Goal: Task Accomplishment & Management: Use online tool/utility

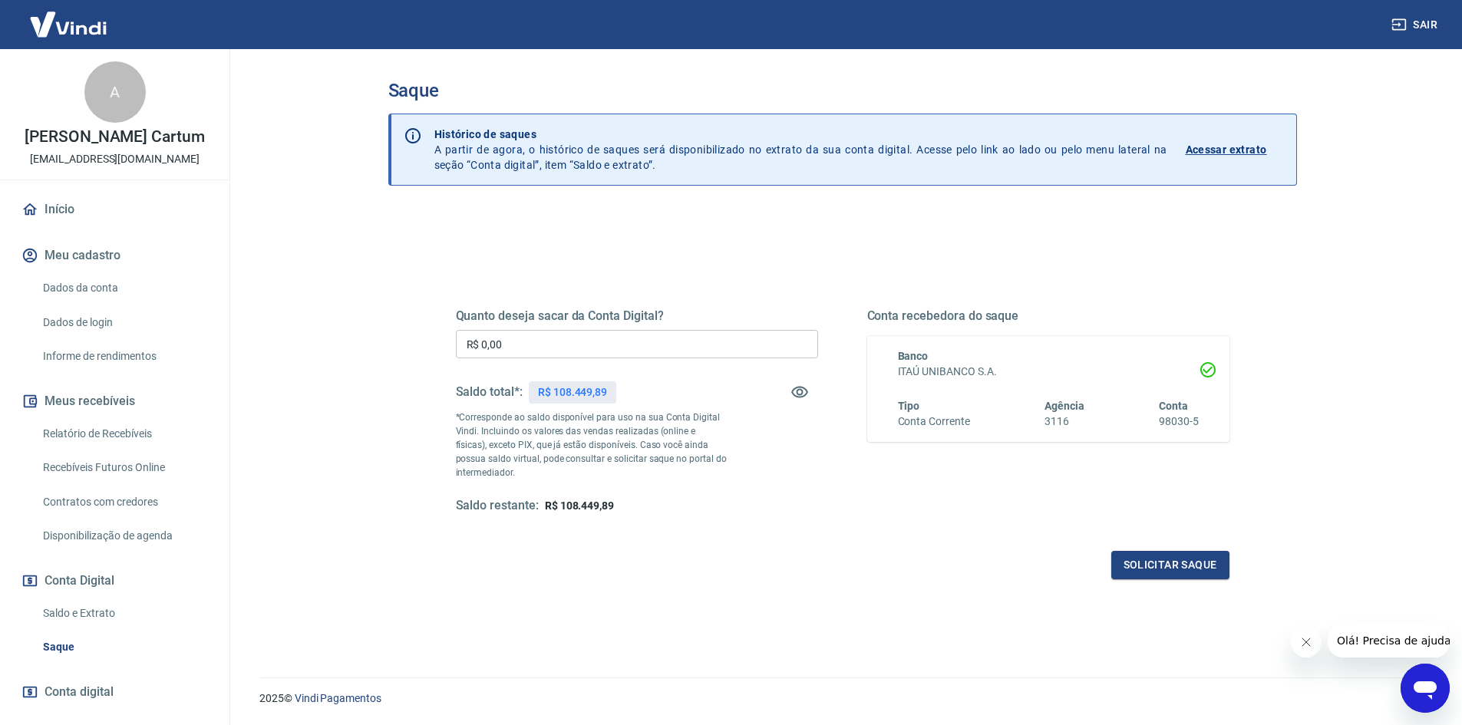
click at [575, 345] on input "R$ 0,00" at bounding box center [637, 344] width 362 height 28
type input "R$ 108.000,00"
click at [1151, 563] on button "Solicitar saque" at bounding box center [1170, 565] width 118 height 28
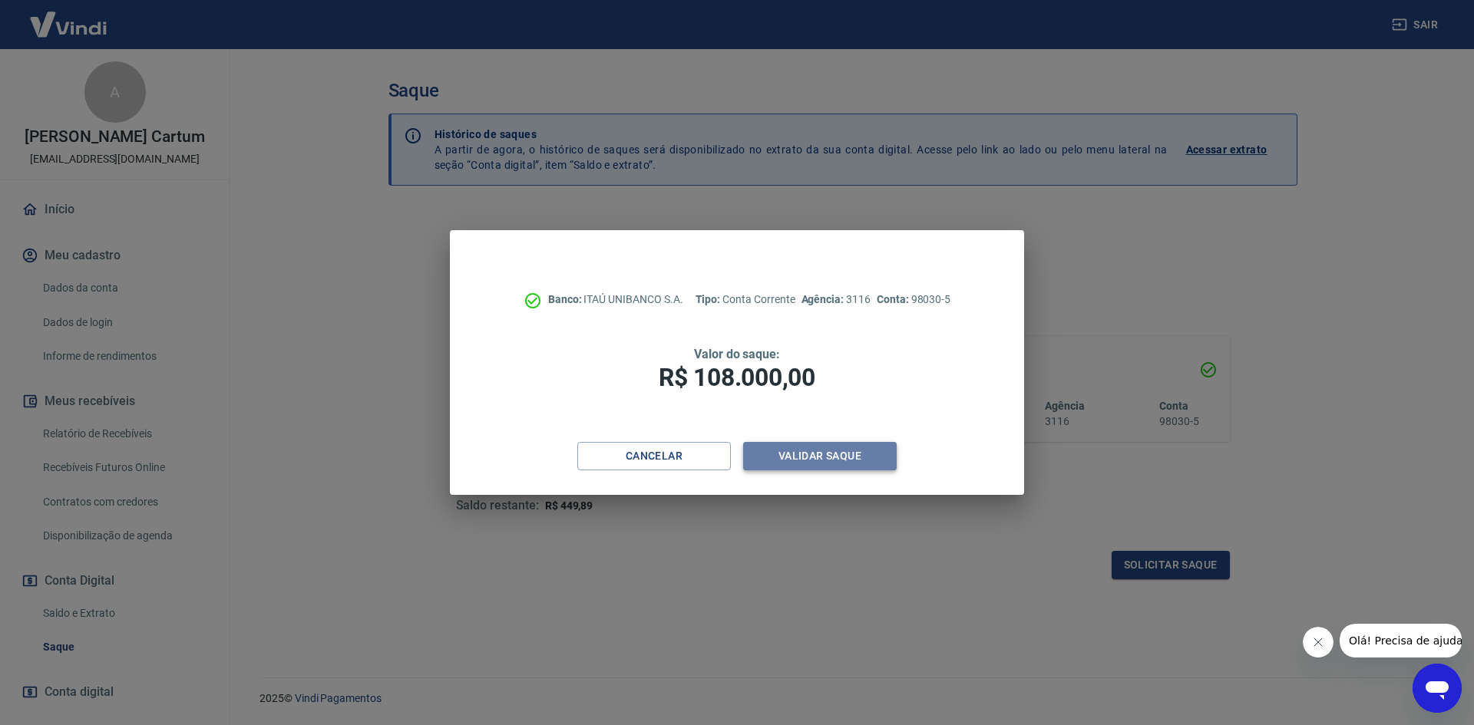
click at [837, 470] on button "Validar saque" at bounding box center [819, 456] width 153 height 28
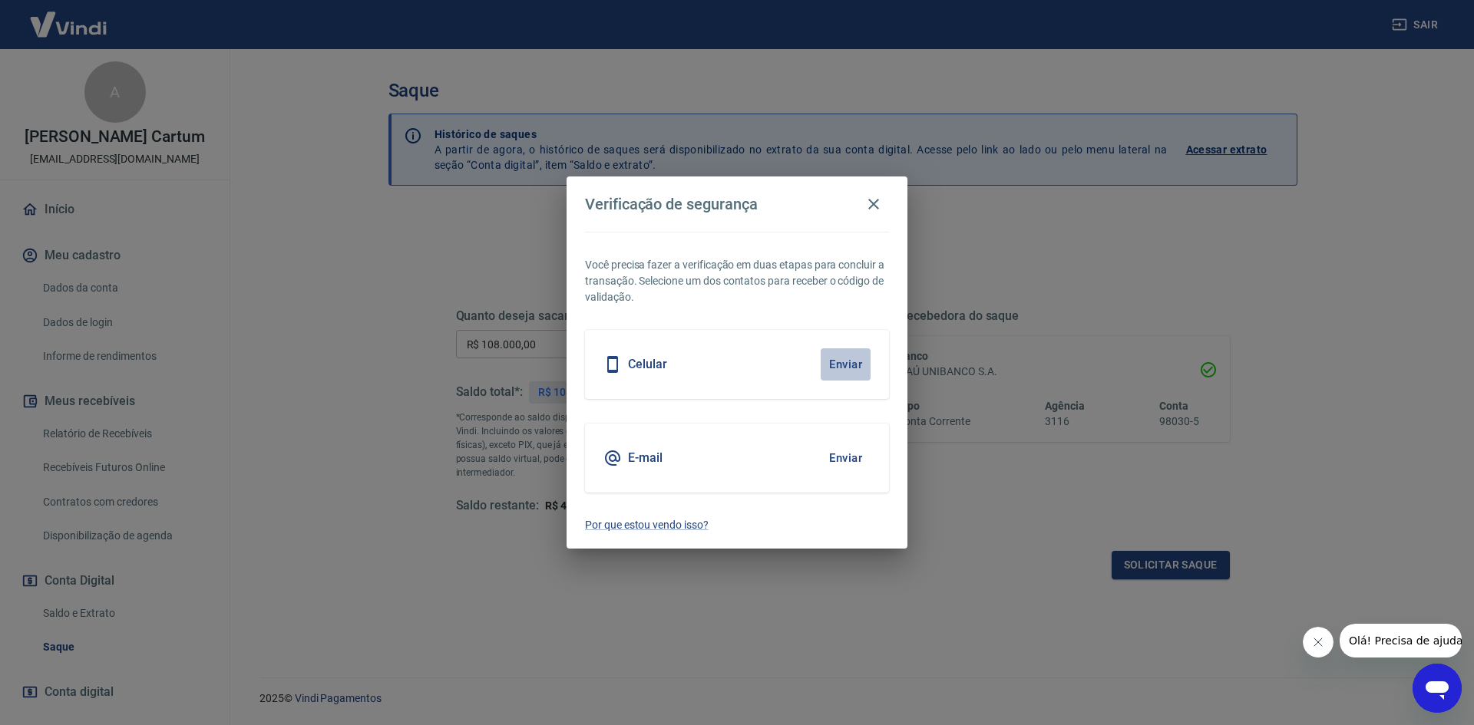
click at [843, 365] on button "Enviar" at bounding box center [845, 364] width 50 height 32
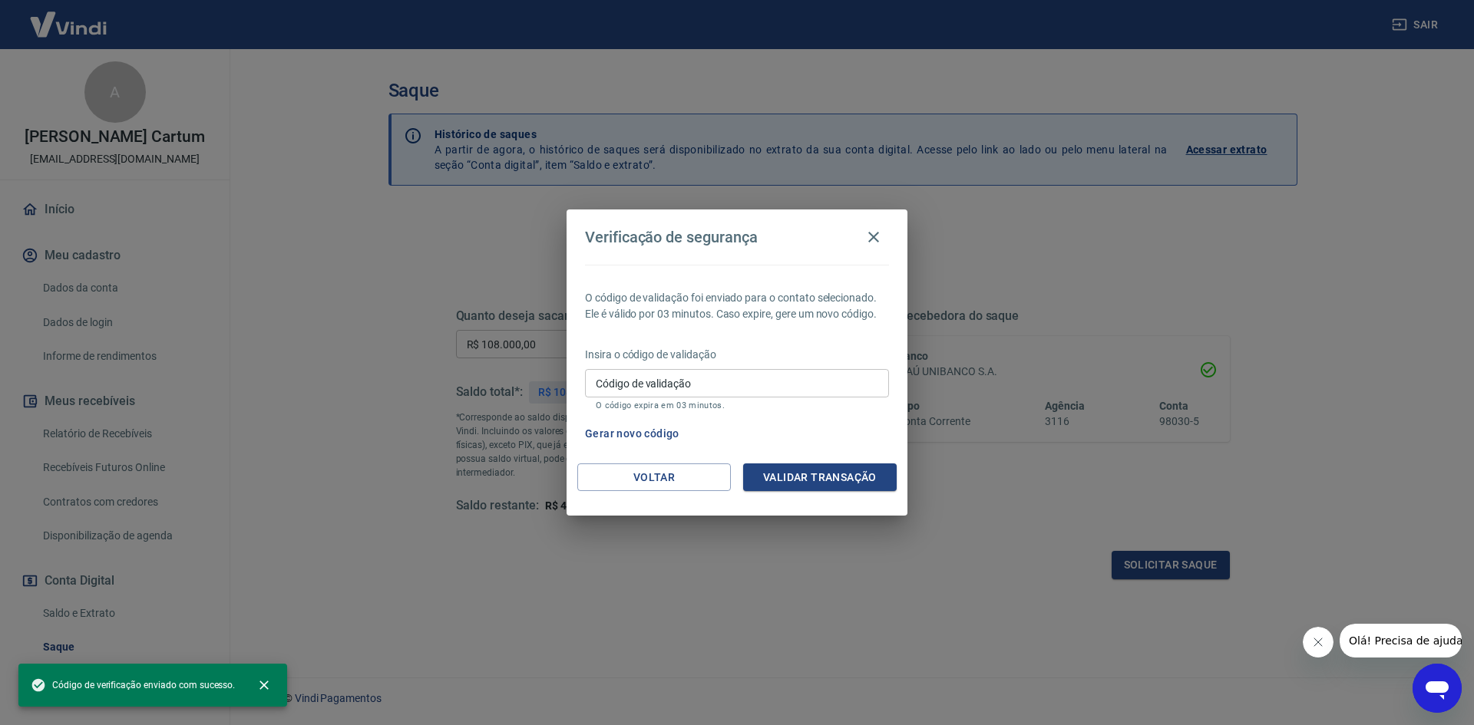
click at [740, 382] on input "Código de validação" at bounding box center [737, 383] width 304 height 28
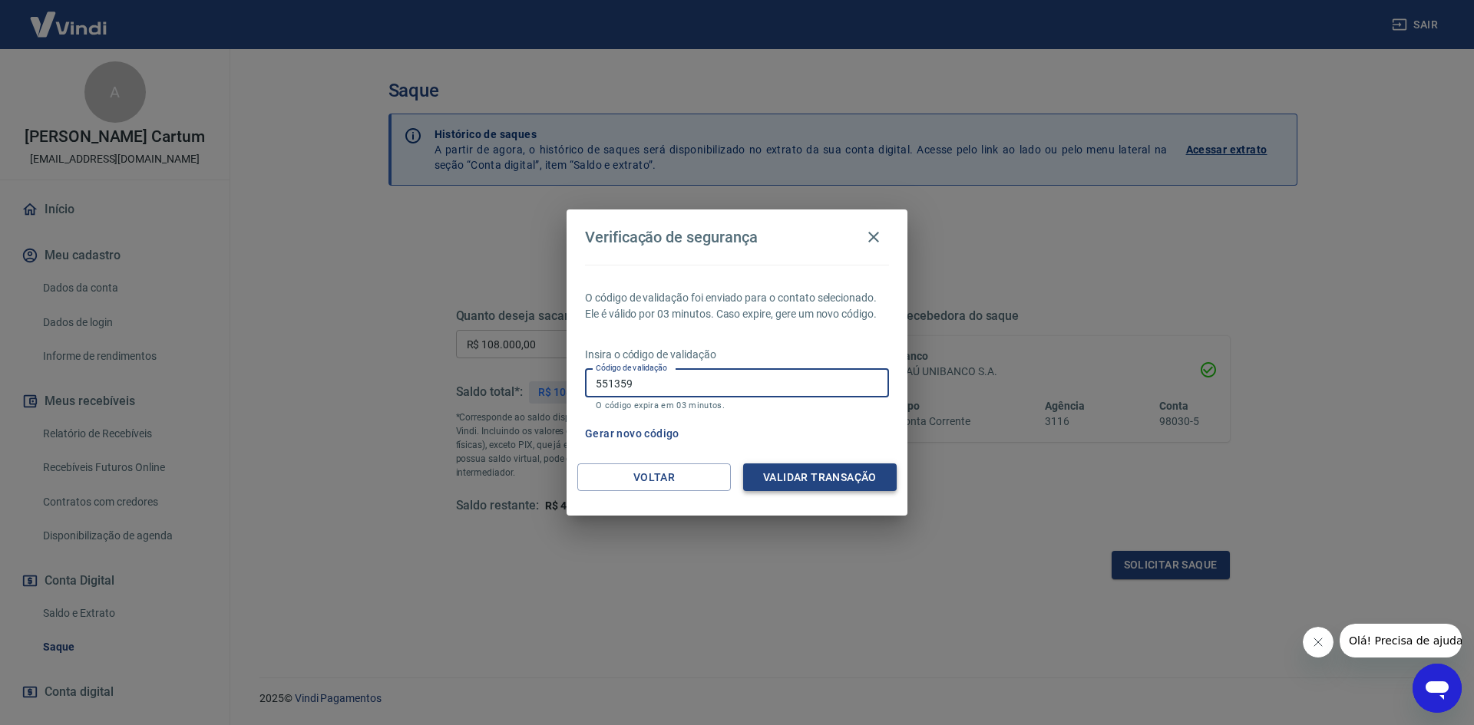
click at [812, 484] on button "Validar transação" at bounding box center [819, 478] width 153 height 28
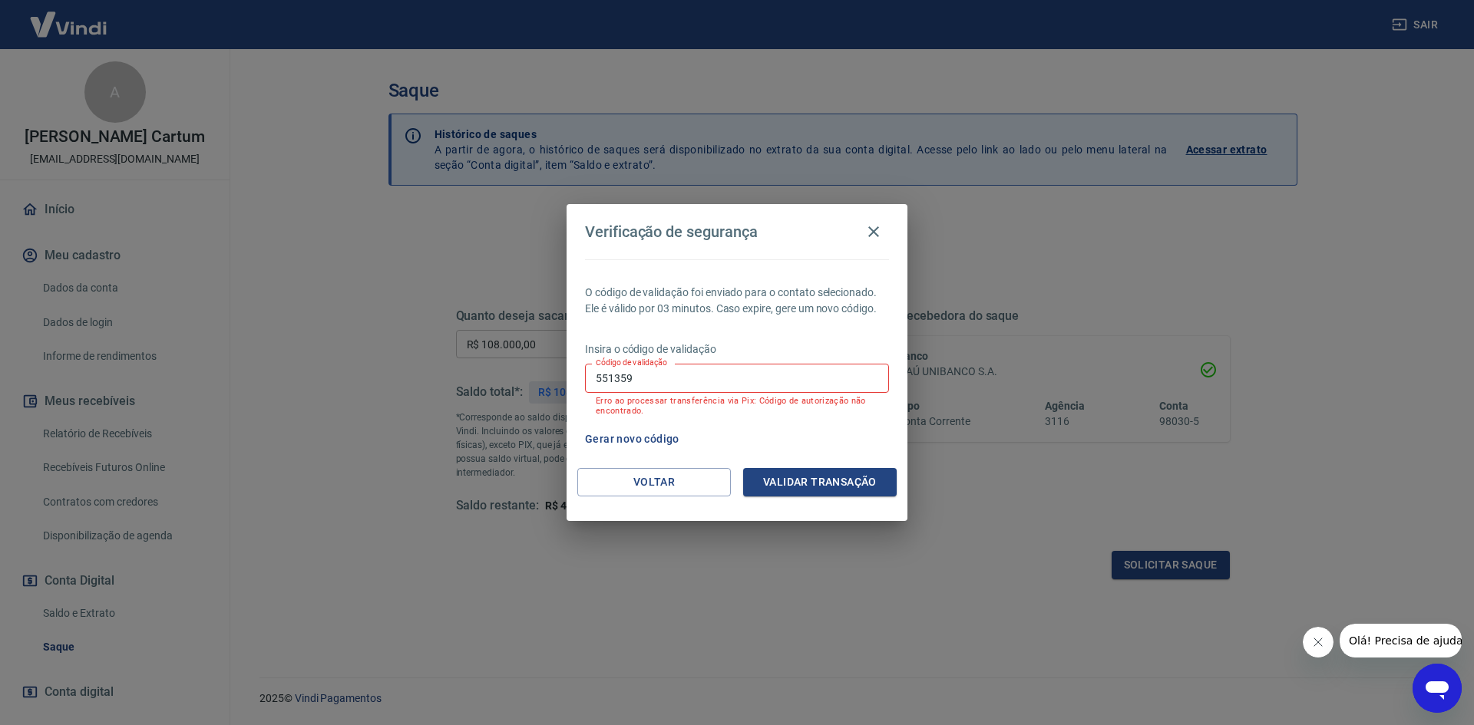
click at [579, 355] on div "O código de validação foi enviado para o contato selecionado. Ele é válido por …" at bounding box center [736, 363] width 341 height 209
click at [595, 364] on input "551359" at bounding box center [737, 378] width 304 height 28
click at [602, 368] on label "Código de validação" at bounding box center [631, 363] width 71 height 12
click at [602, 368] on input "551359" at bounding box center [737, 378] width 304 height 28
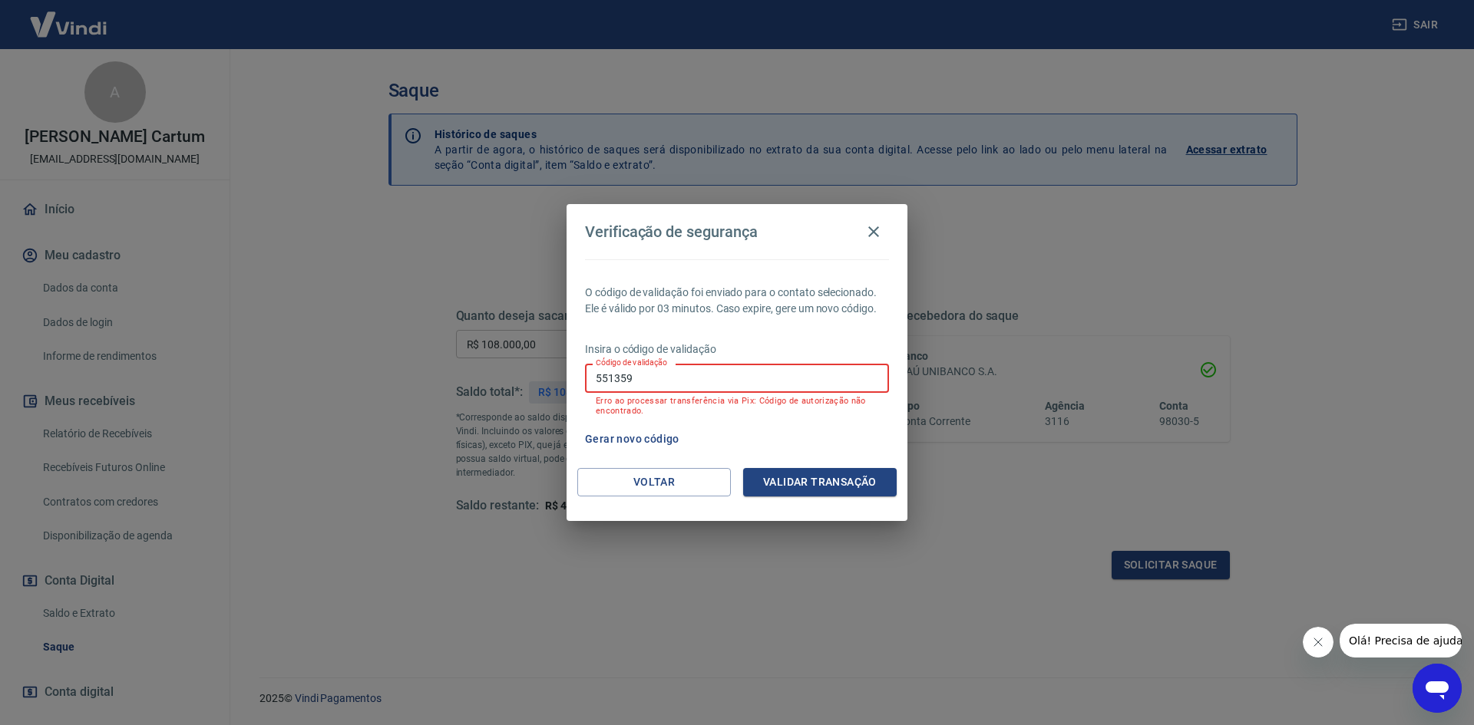
click at [602, 368] on label "Código de validação" at bounding box center [631, 363] width 71 height 12
click at [602, 368] on input "551359" at bounding box center [737, 378] width 304 height 28
click at [626, 377] on input "551359" at bounding box center [737, 378] width 304 height 28
type input "615874"
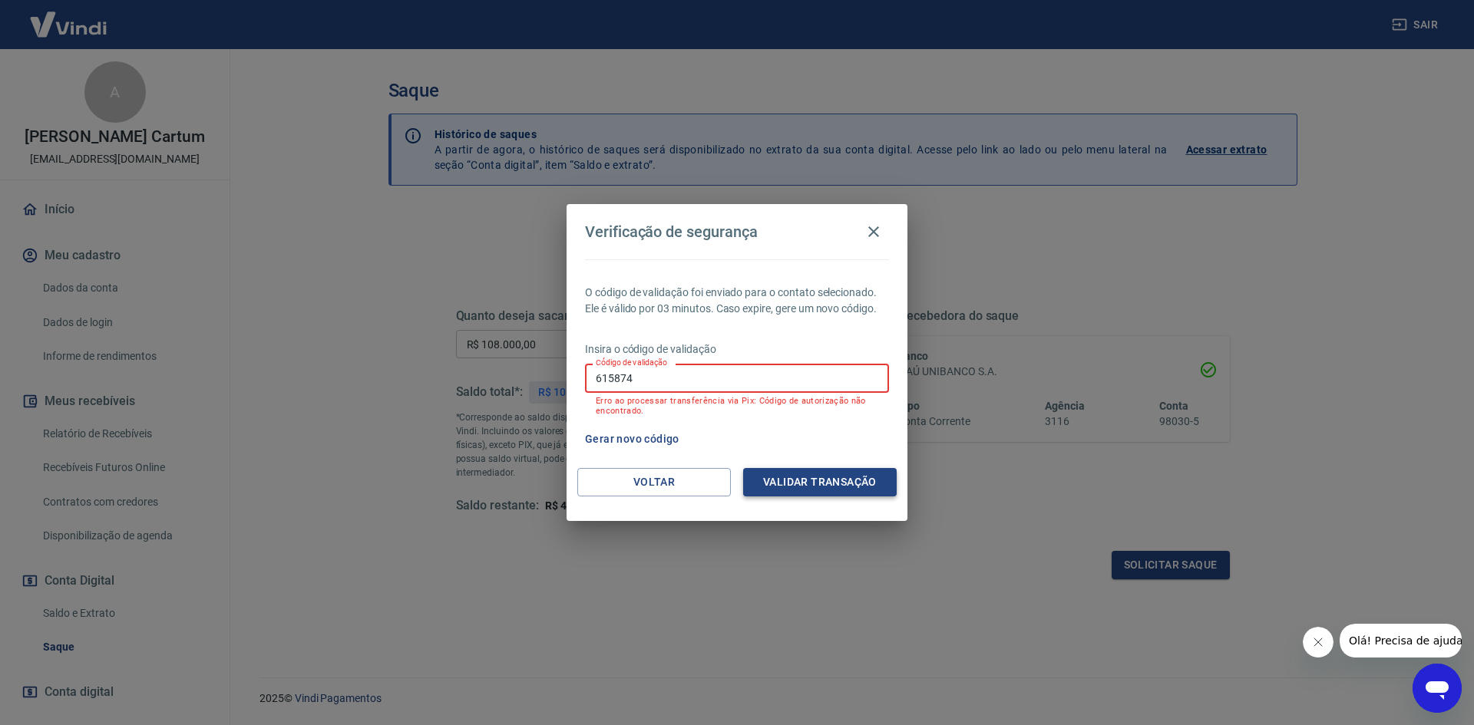
click at [761, 482] on button "Validar transação" at bounding box center [819, 482] width 153 height 28
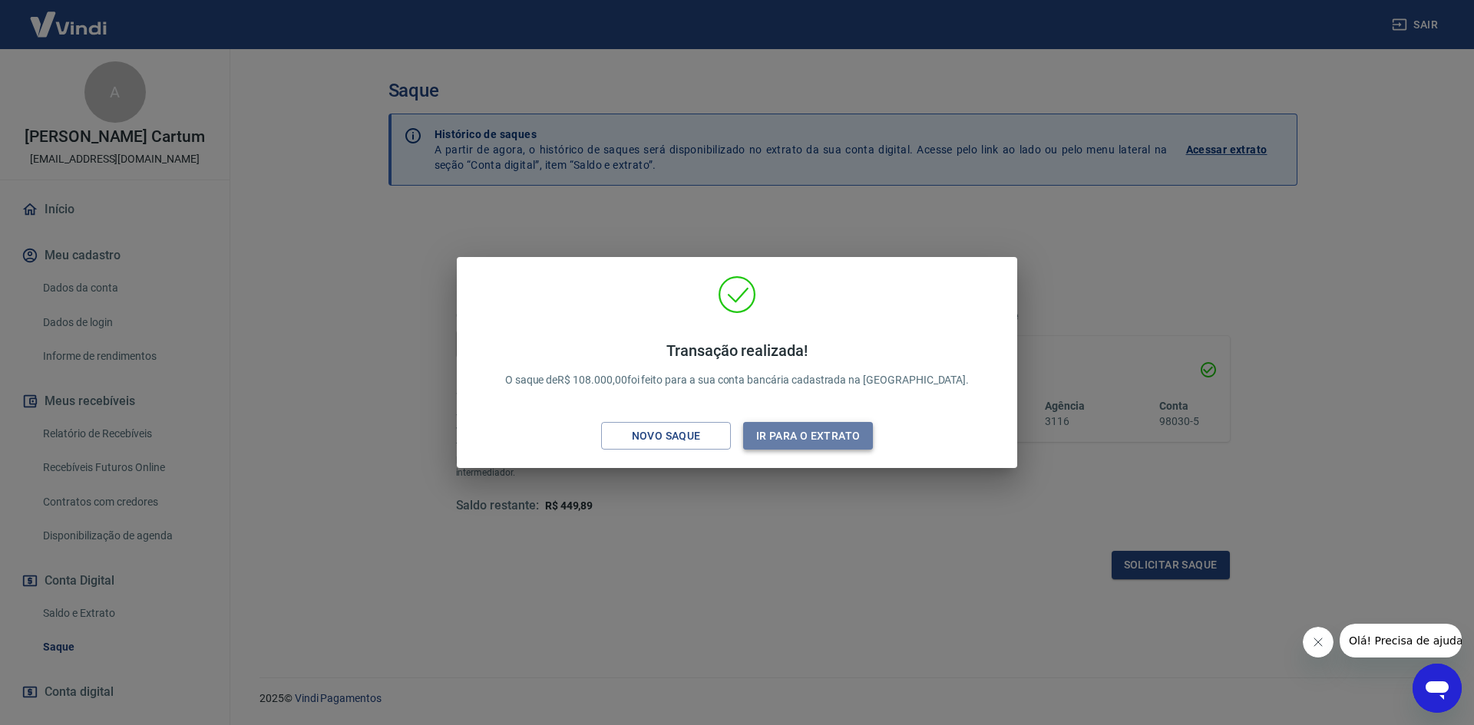
click at [774, 440] on button "Ir para o extrato" at bounding box center [808, 436] width 130 height 28
